Goal: Check status

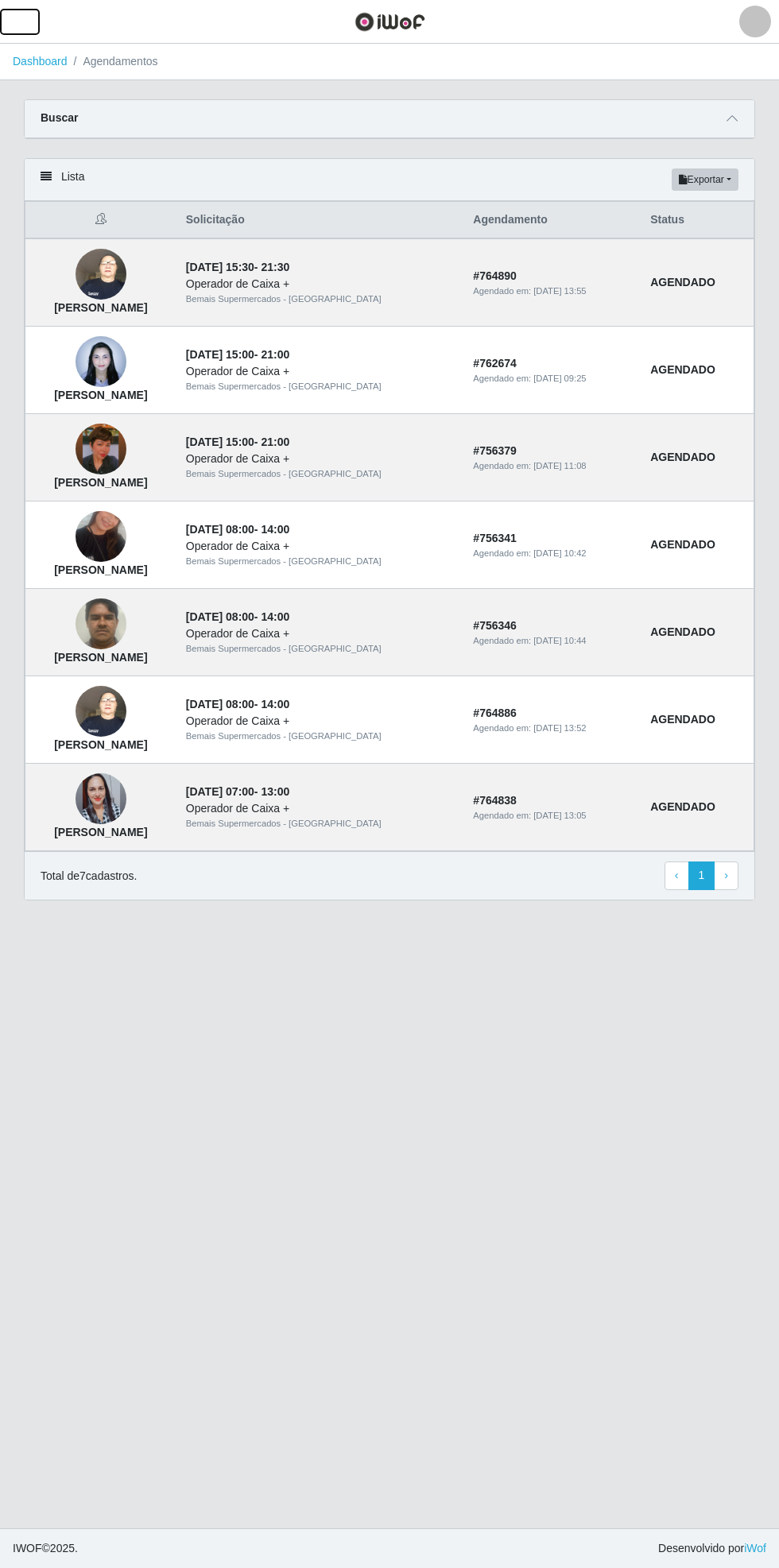
click at [37, 18] on button "button" at bounding box center [20, 22] width 40 height 26
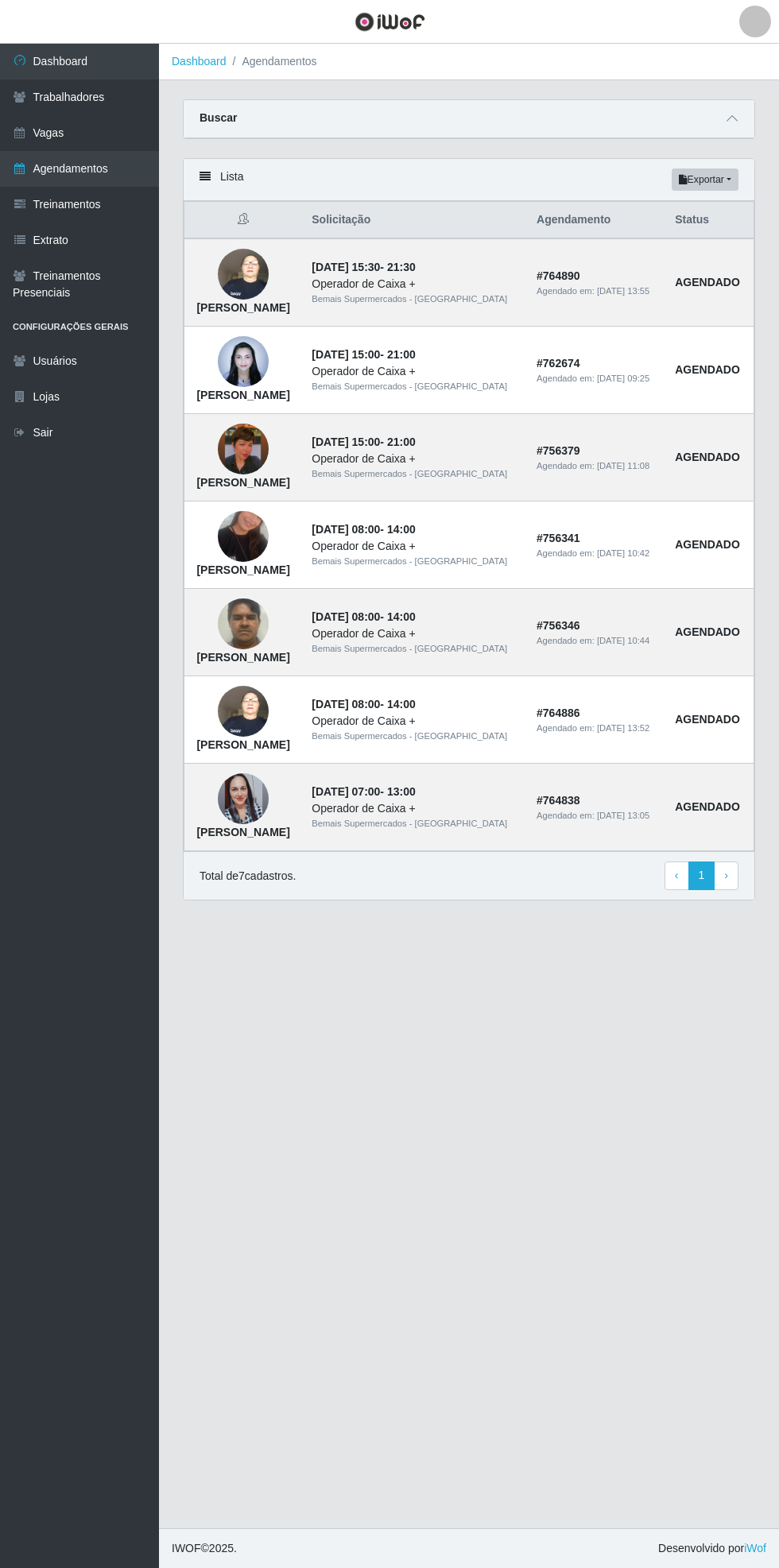
click at [70, 56] on link "Dashboard" at bounding box center [79, 61] width 159 height 36
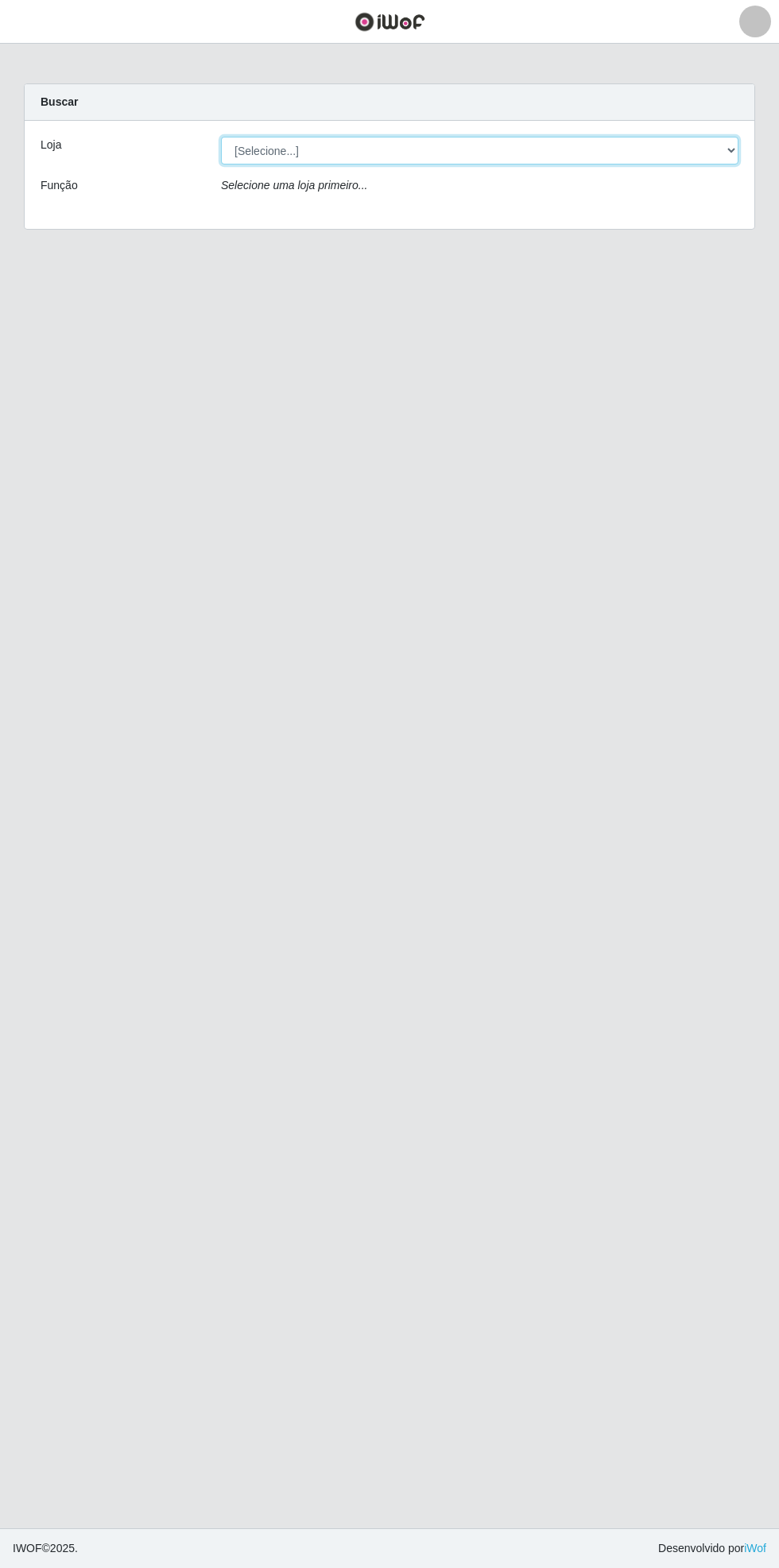
click at [726, 137] on select "[Selecione...] Bemais Supermercados - [GEOGRAPHIC_DATA]" at bounding box center [480, 151] width 517 height 28
select select "250"
click at [221, 137] on select "[Selecione...] Bemais Supermercados - [GEOGRAPHIC_DATA]" at bounding box center [480, 151] width 517 height 28
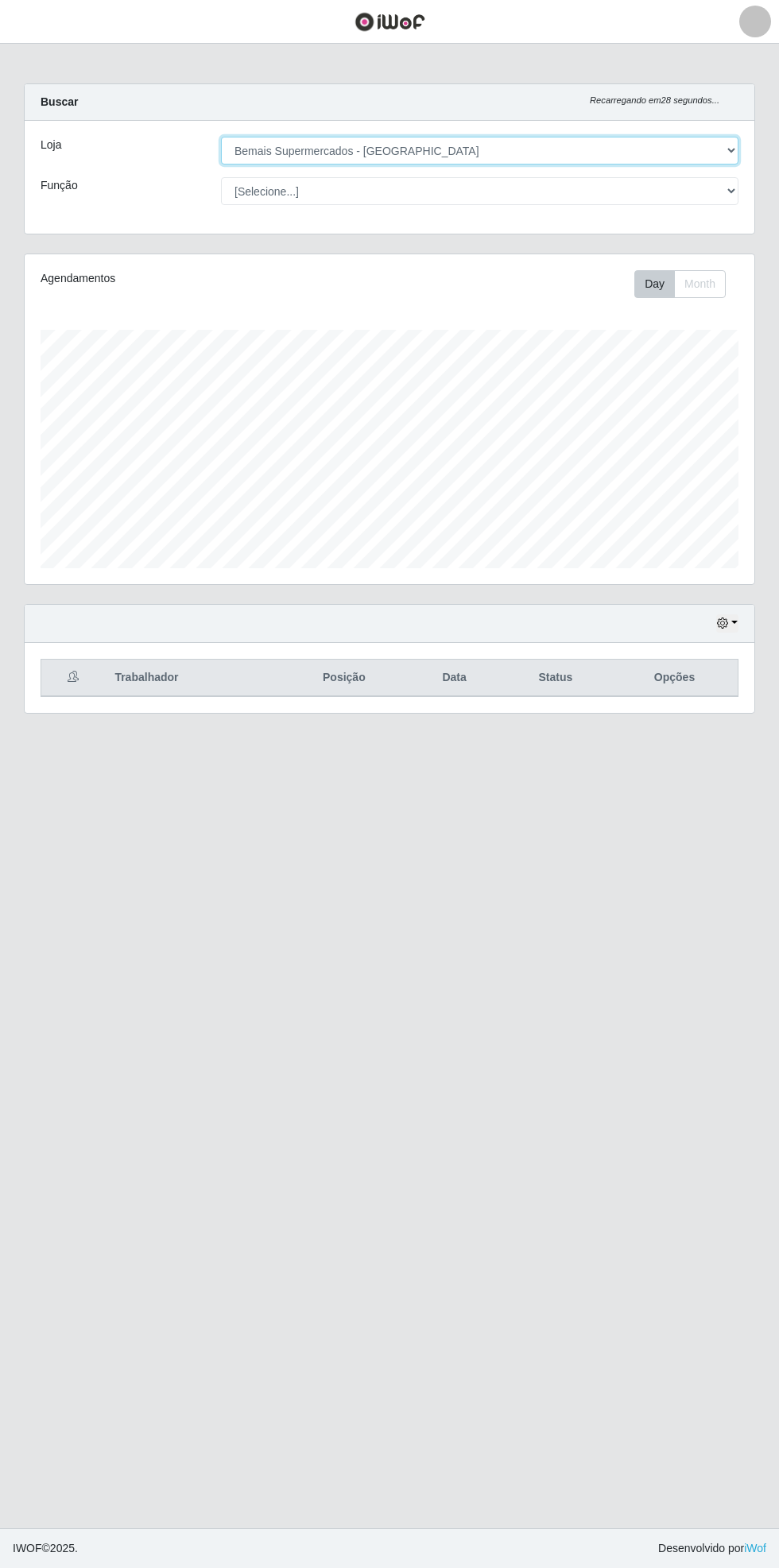
scroll to position [329, 730]
click at [735, 621] on button "button" at bounding box center [727, 623] width 22 height 18
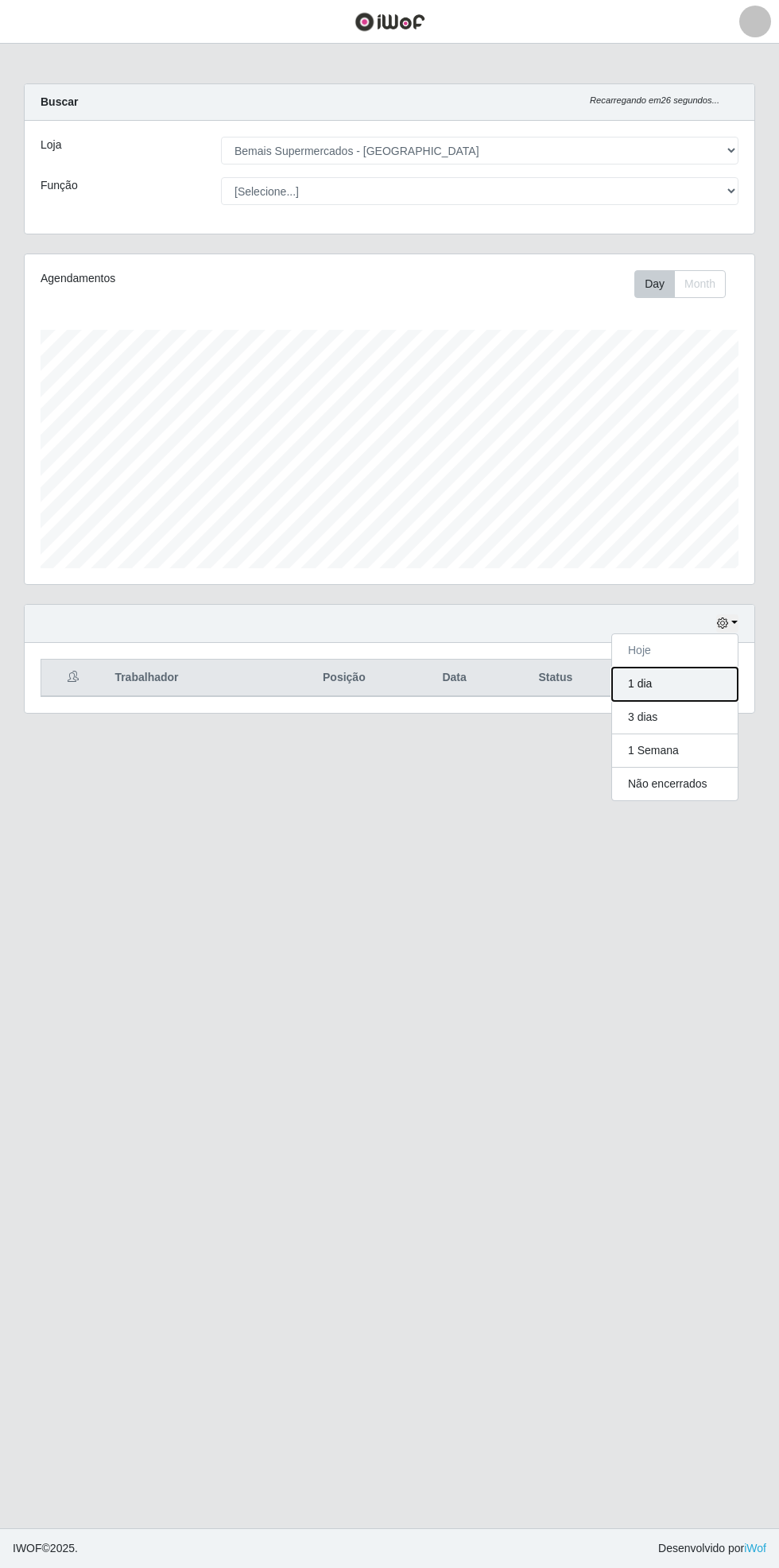
click at [706, 670] on button "1 dia" at bounding box center [675, 684] width 126 height 34
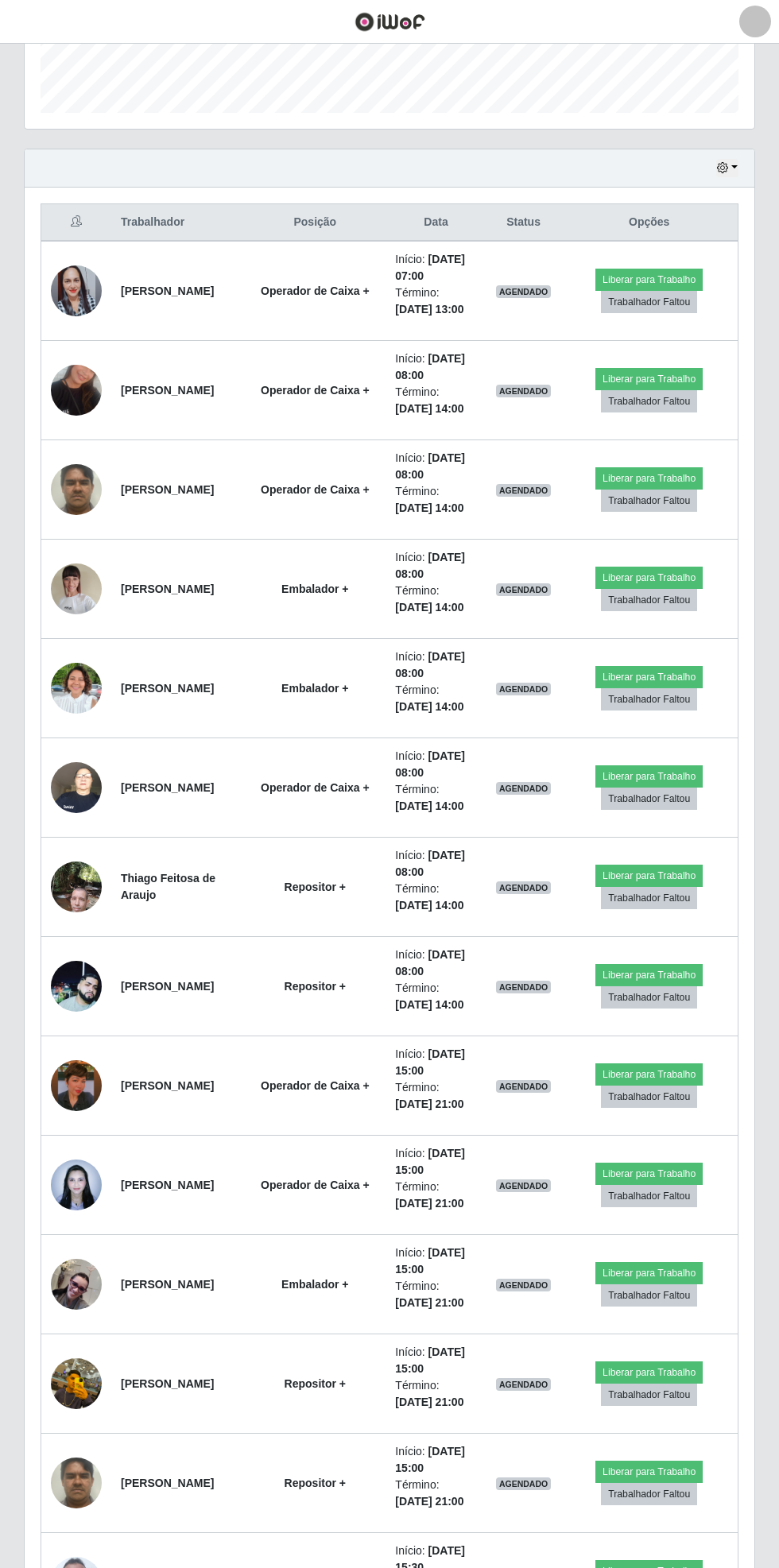
scroll to position [460, 0]
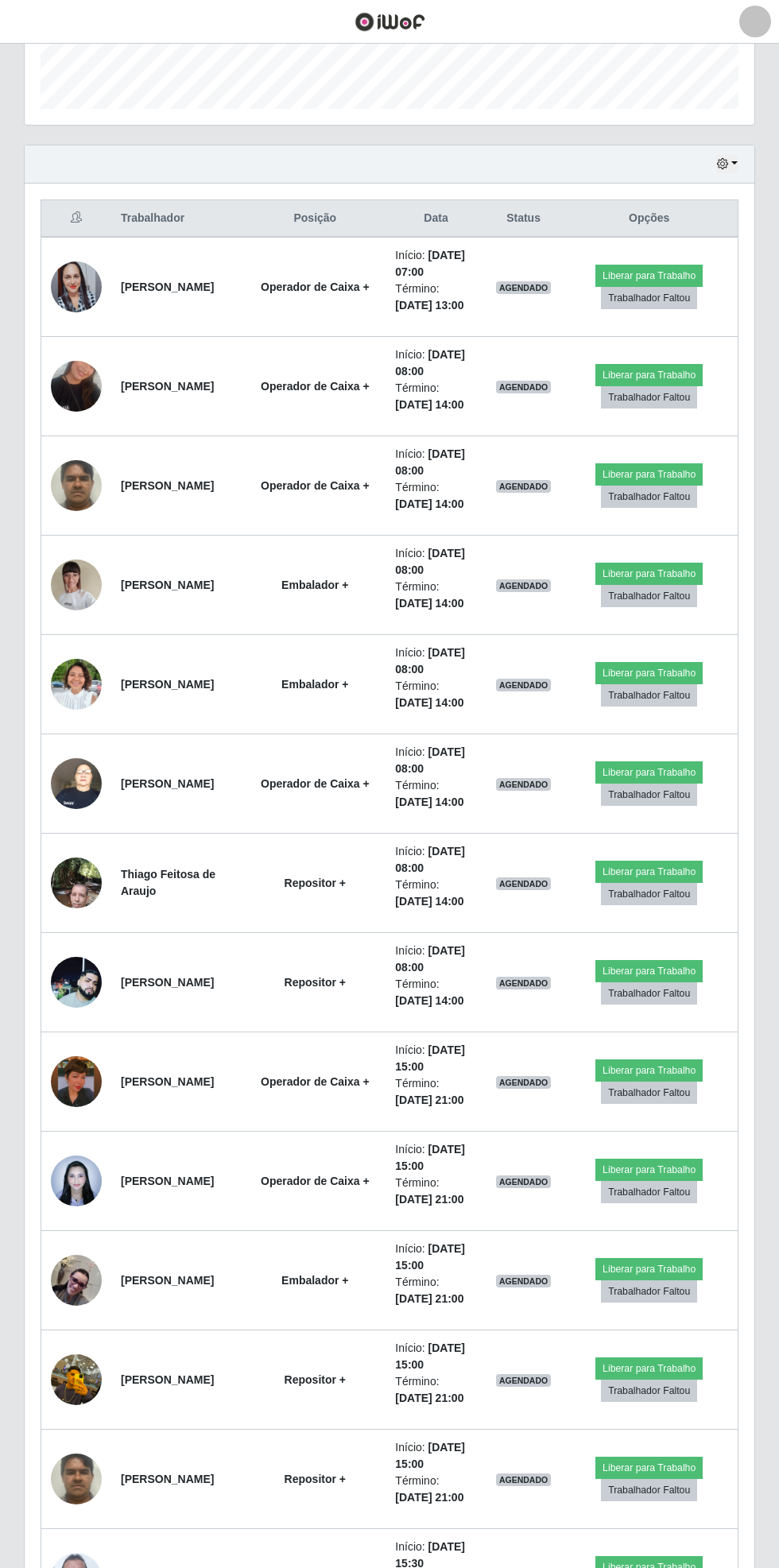
click at [79, 481] on img at bounding box center [76, 485] width 51 height 68
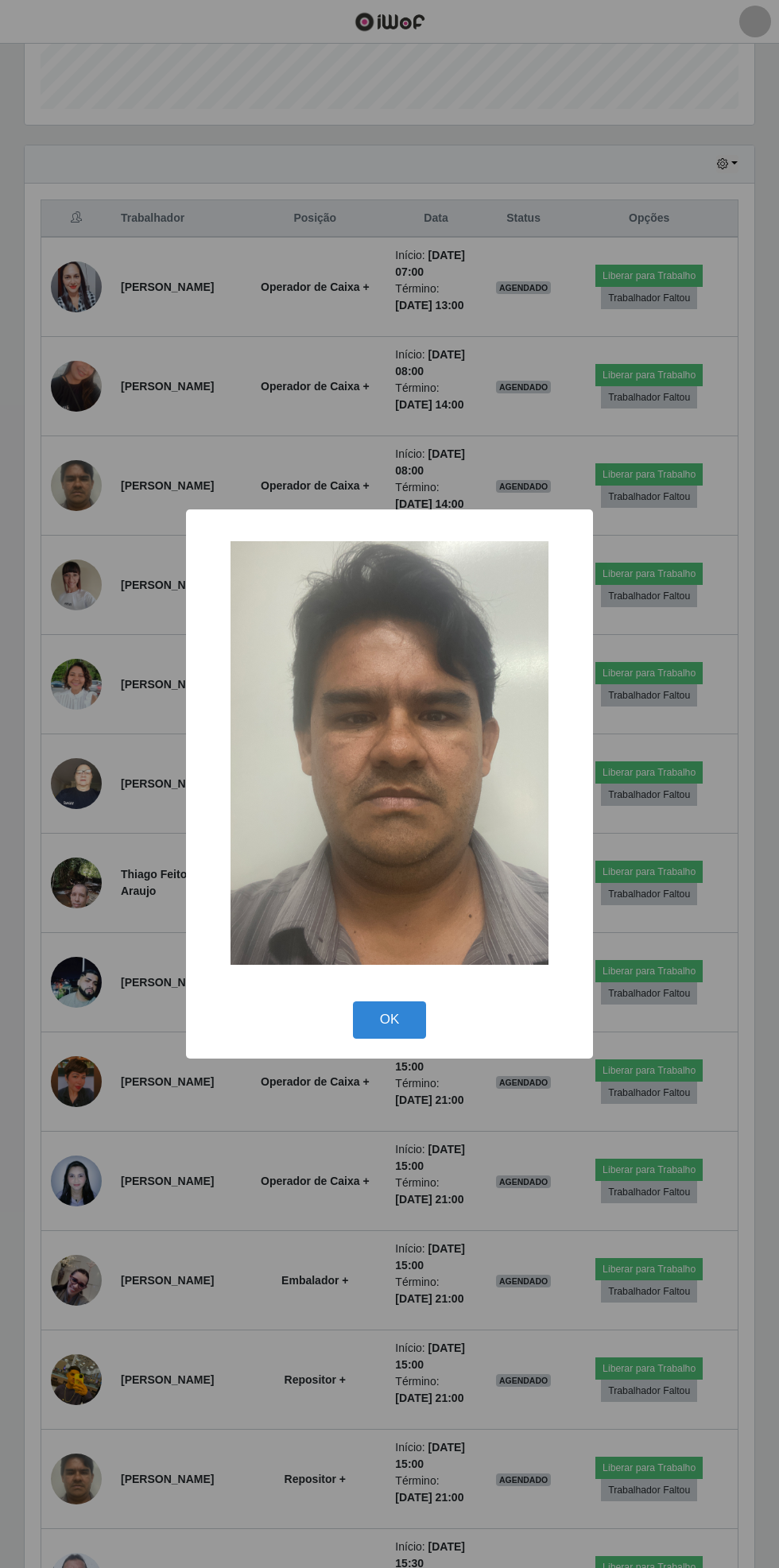
click at [391, 1036] on button "OK" at bounding box center [390, 1020] width 74 height 38
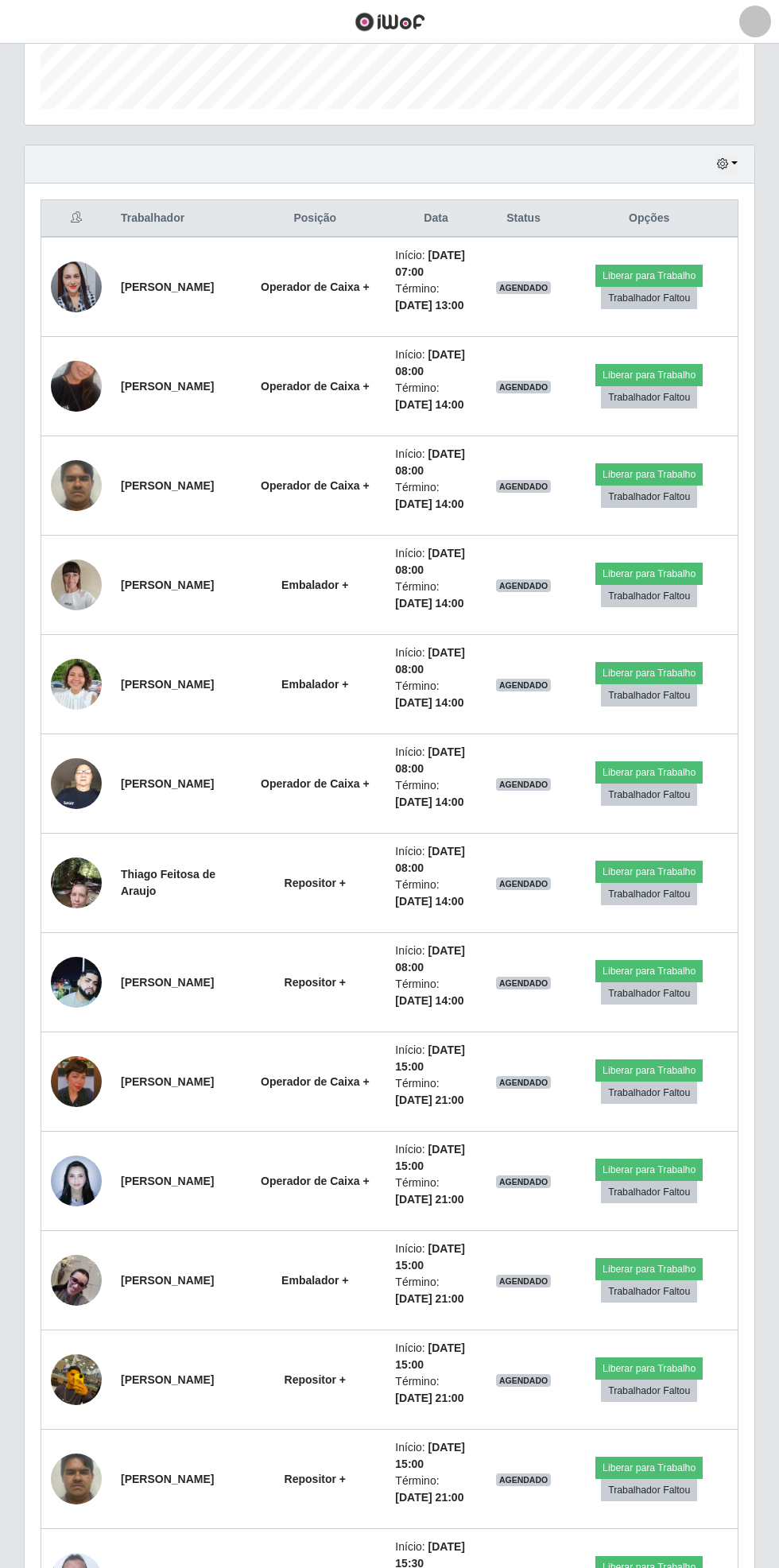
click at [56, 1171] on img at bounding box center [76, 1180] width 51 height 68
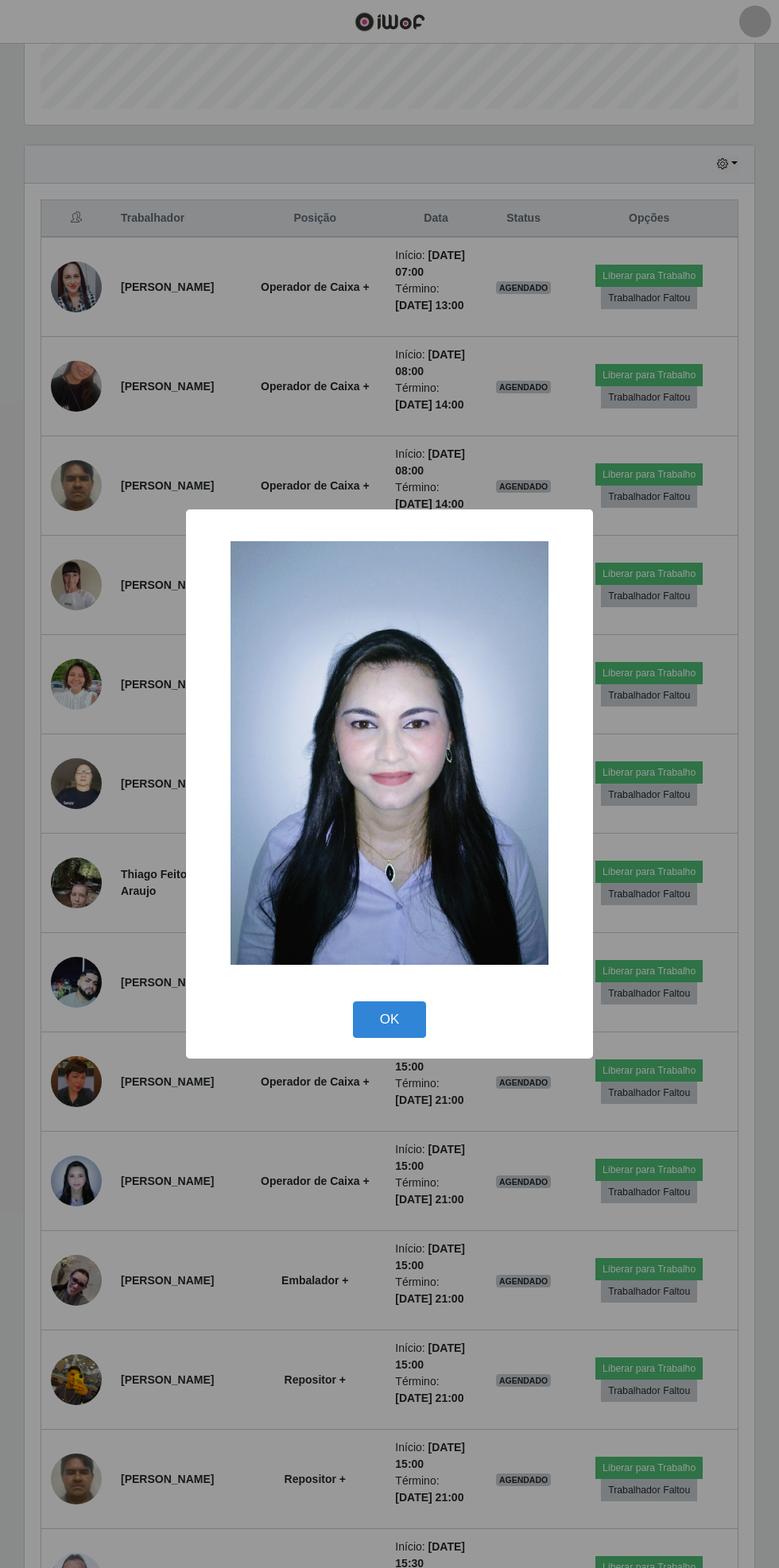
click at [395, 1025] on button "OK" at bounding box center [390, 1020] width 74 height 38
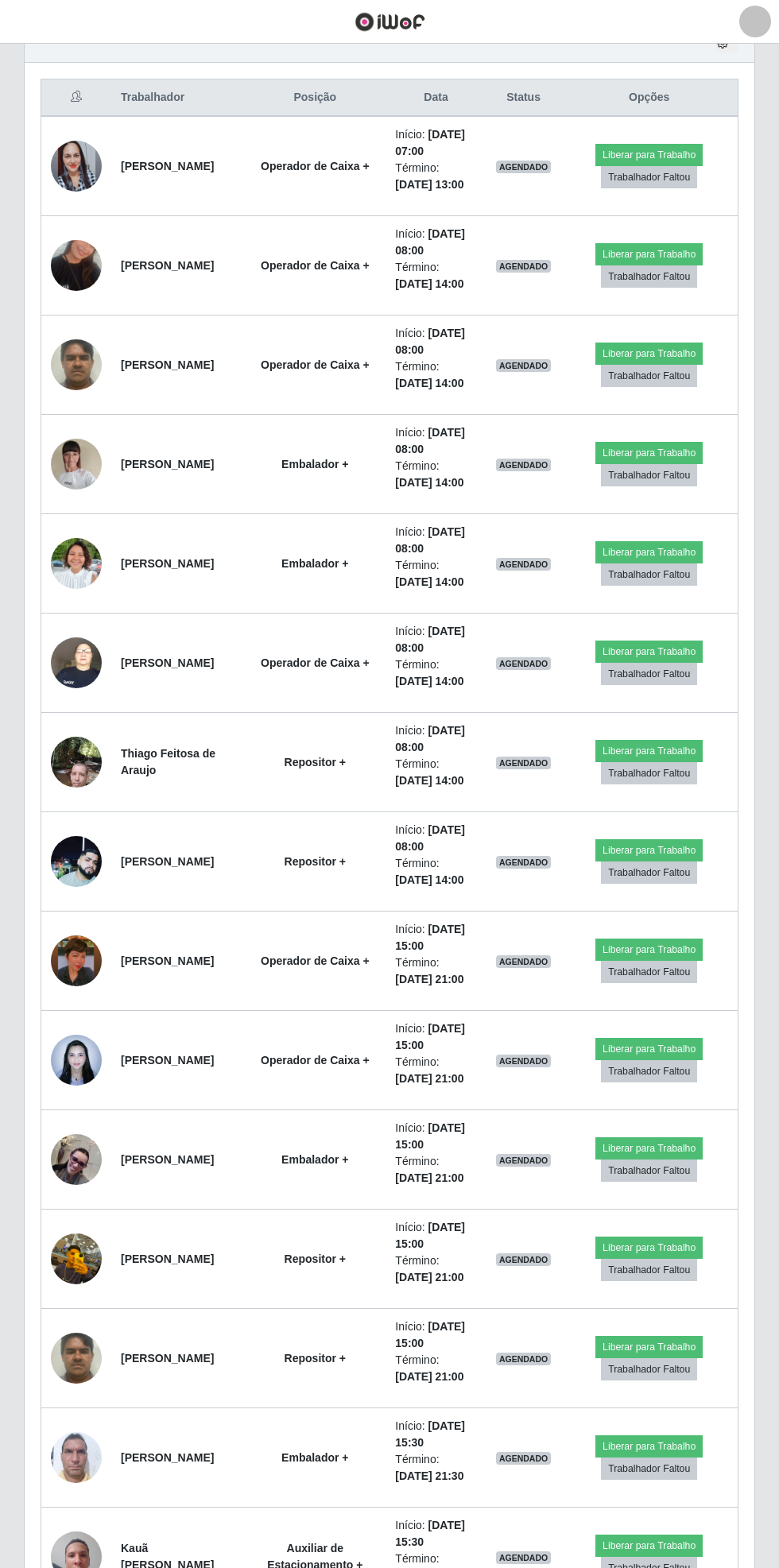
scroll to position [987, 0]
